Goal: Information Seeking & Learning: Find specific page/section

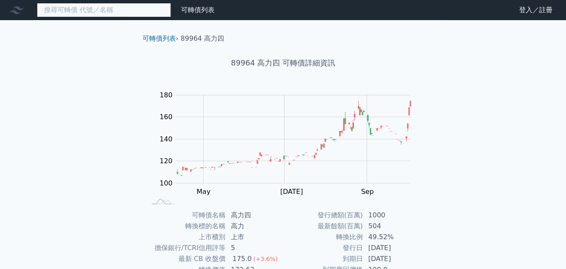
click at [75, 9] on input at bounding box center [104, 10] width 134 height 14
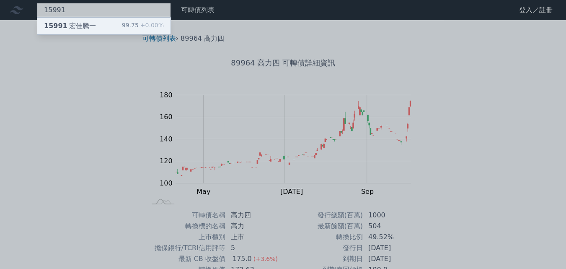
type input "15991"
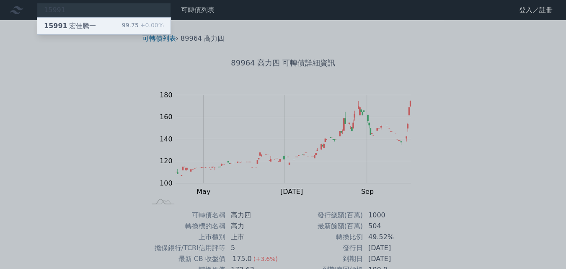
click at [90, 22] on div "15991 宏佳[PERSON_NAME]" at bounding box center [70, 26] width 52 height 10
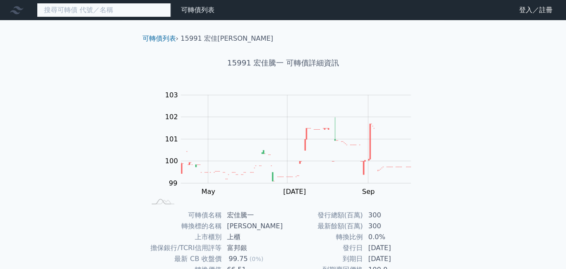
click at [116, 9] on input at bounding box center [104, 10] width 134 height 14
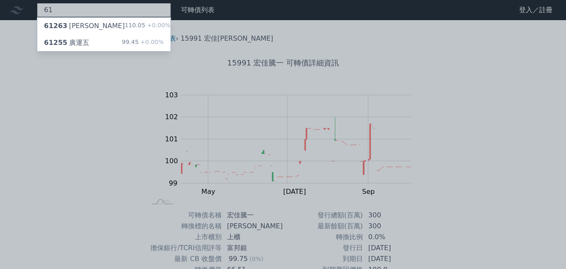
type input "6"
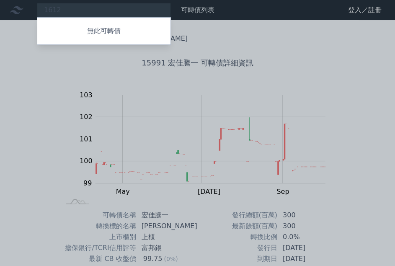
drag, startPoint x: 81, startPoint y: 12, endPoint x: 73, endPoint y: 12, distance: 7.5
click at [73, 12] on div at bounding box center [197, 133] width 395 height 266
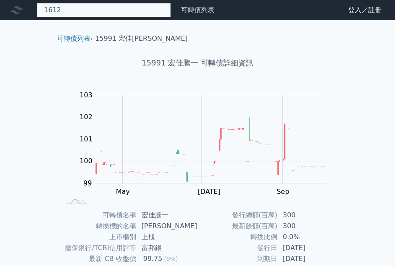
click at [73, 12] on div "1612 無此可轉債" at bounding box center [104, 10] width 134 height 14
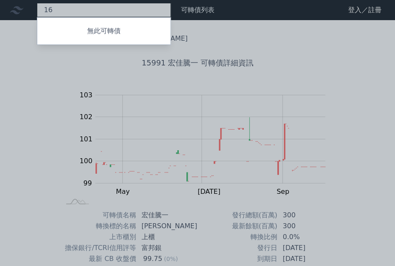
type input "1"
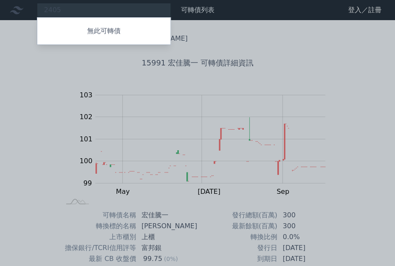
click at [73, 9] on div at bounding box center [197, 133] width 395 height 266
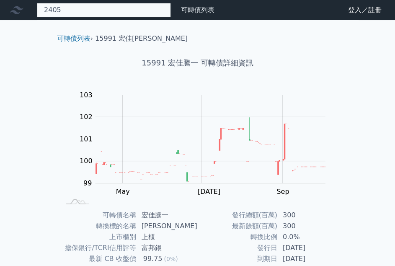
click at [76, 8] on div "2405 無此可轉債" at bounding box center [104, 10] width 134 height 14
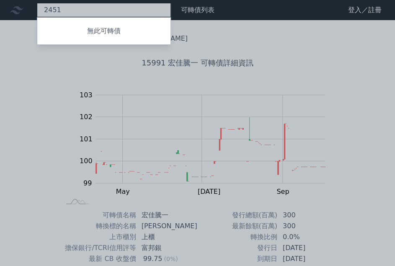
type input "2451"
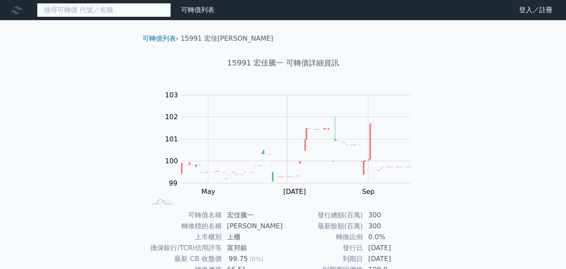
click at [109, 14] on input at bounding box center [104, 10] width 134 height 14
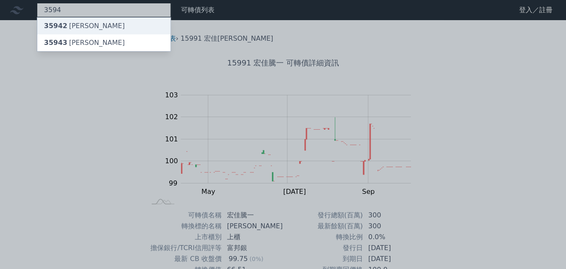
type input "3594"
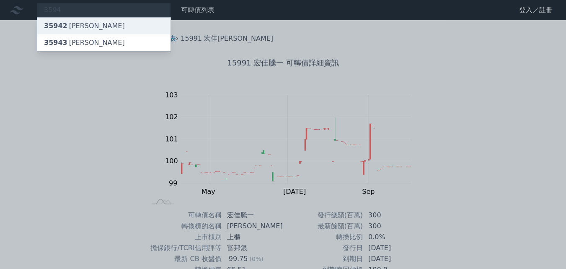
click at [96, 23] on div "35942 磐儀二" at bounding box center [103, 26] width 133 height 17
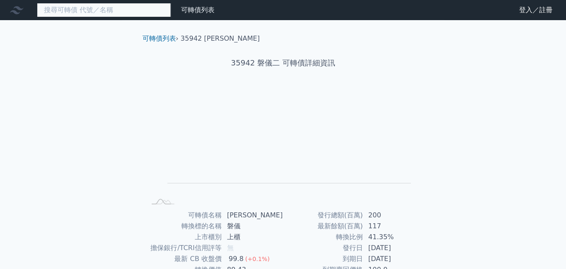
click at [101, 13] on input at bounding box center [104, 10] width 134 height 14
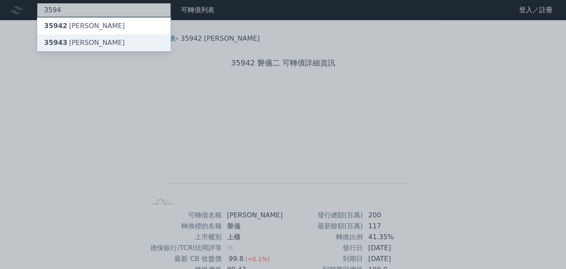
type input "3594"
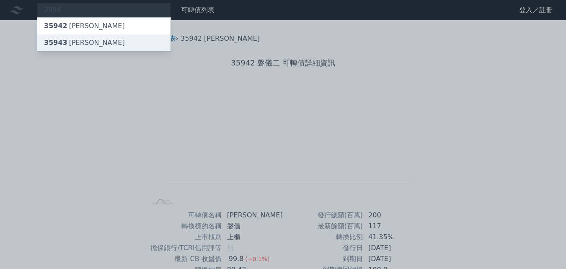
click at [82, 43] on div "35943 磐儀三" at bounding box center [84, 43] width 81 height 10
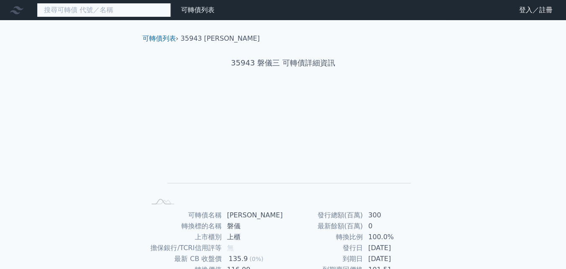
click at [97, 7] on input at bounding box center [104, 10] width 134 height 14
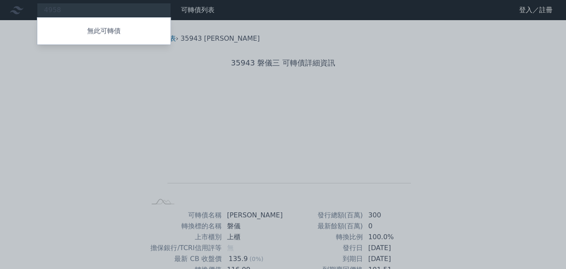
click at [79, 10] on div at bounding box center [283, 134] width 566 height 269
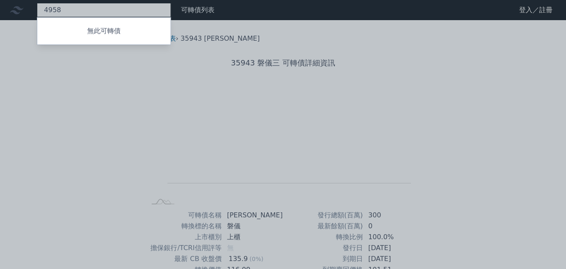
click at [78, 10] on div "4958 無此可轉債" at bounding box center [104, 10] width 134 height 14
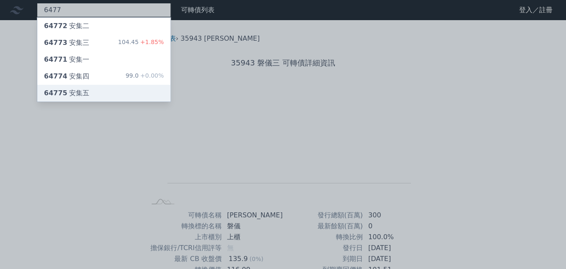
type input "6477"
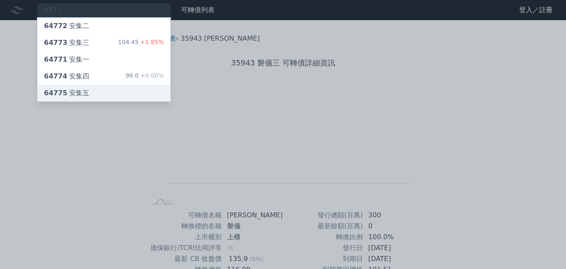
click at [94, 93] on div "64775 安集五" at bounding box center [103, 93] width 133 height 17
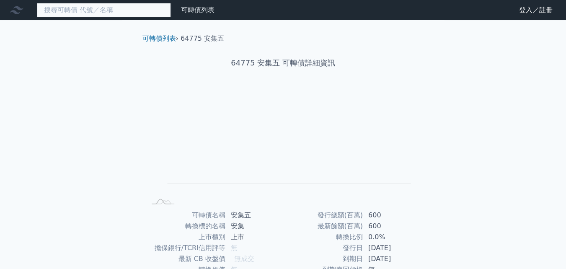
click at [89, 11] on input at bounding box center [104, 10] width 134 height 14
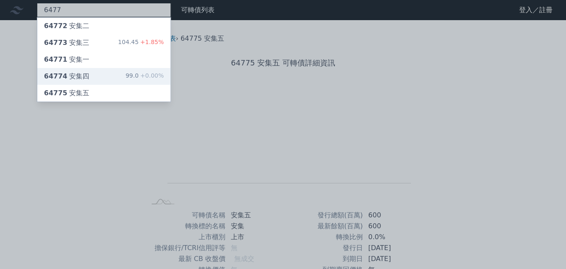
type input "6477"
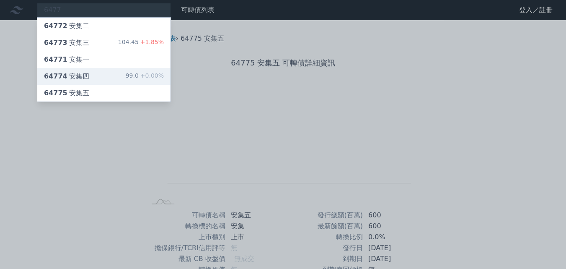
click at [106, 72] on div "64774 安集四 99.0 +0.00%" at bounding box center [103, 76] width 133 height 17
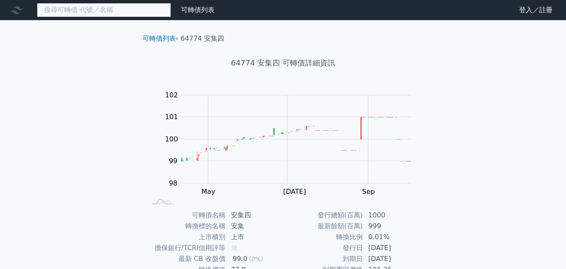
click at [82, 9] on input at bounding box center [104, 10] width 134 height 14
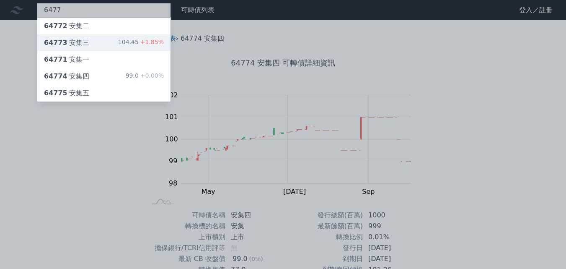
type input "6477"
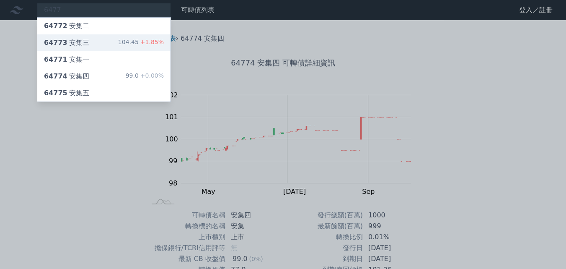
click at [99, 47] on div "64773 安集三 104.45 +1.85%" at bounding box center [103, 42] width 133 height 17
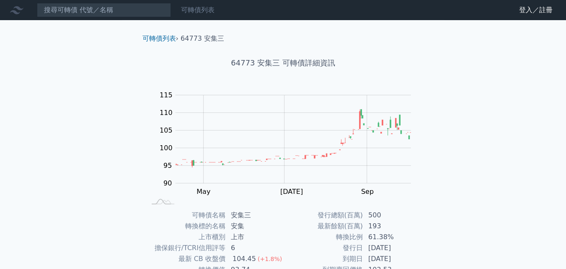
click at [211, 11] on link "可轉債列表" at bounding box center [198, 10] width 34 height 8
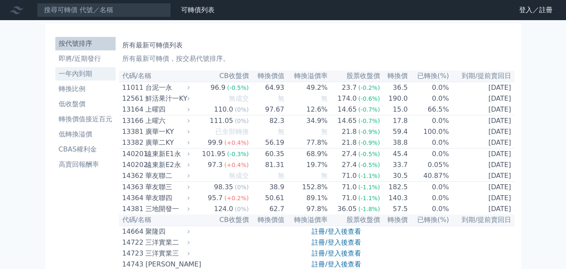
click at [96, 76] on li "一年內到期" at bounding box center [85, 74] width 60 height 10
